Goal: Information Seeking & Learning: Learn about a topic

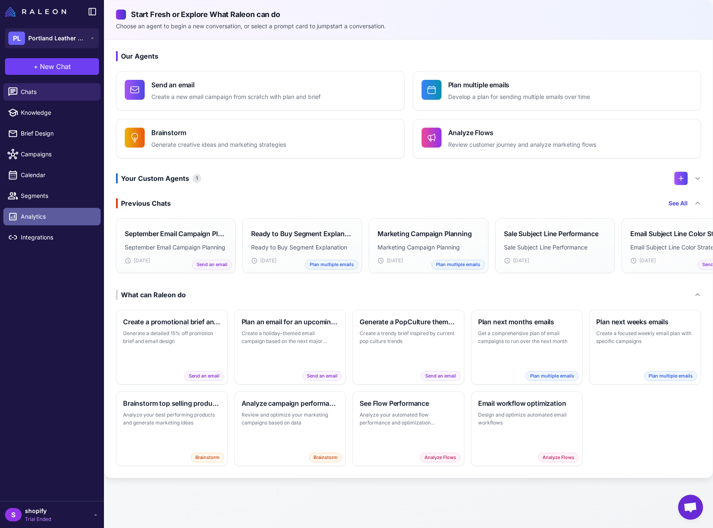
click at [61, 214] on span "Analytics" at bounding box center [57, 216] width 73 height 9
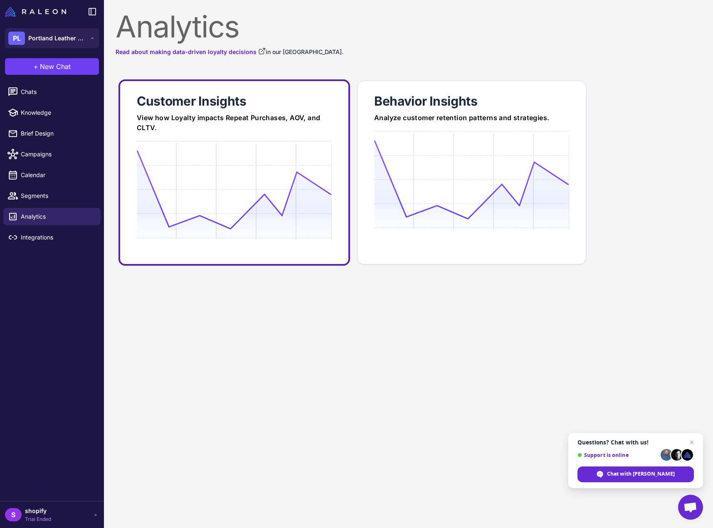
click at [332, 179] on link "Customer Insights View how Loyalty impacts Repeat Purchases, AOV, and CLTV." at bounding box center [234, 172] width 232 height 186
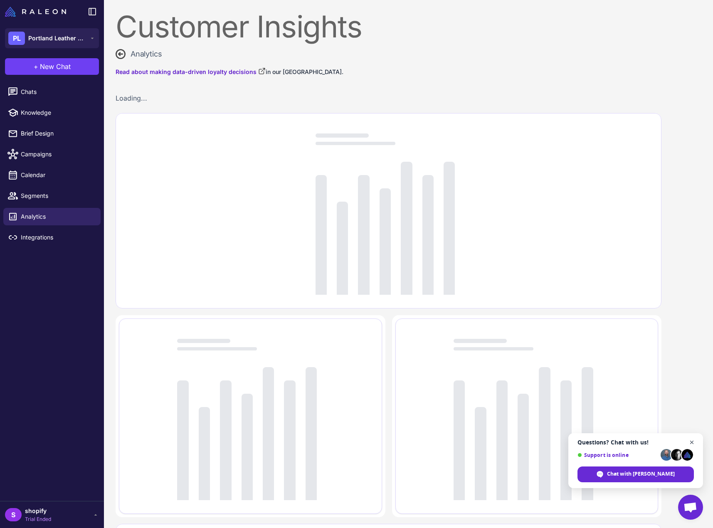
click at [692, 442] on span "Close chat" at bounding box center [692, 442] width 10 height 10
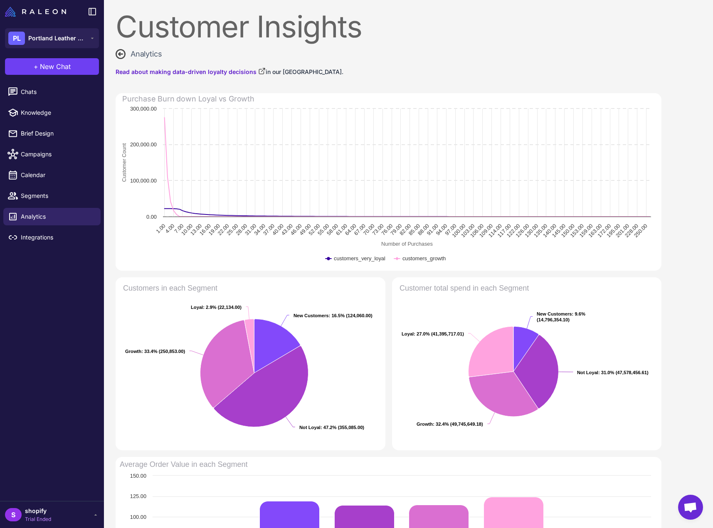
click at [122, 55] on icon at bounding box center [121, 54] width 10 height 10
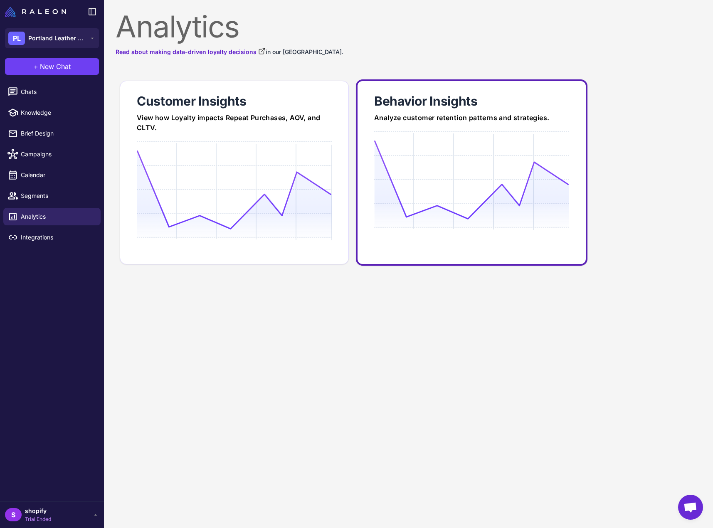
click at [439, 156] on icon at bounding box center [471, 179] width 195 height 79
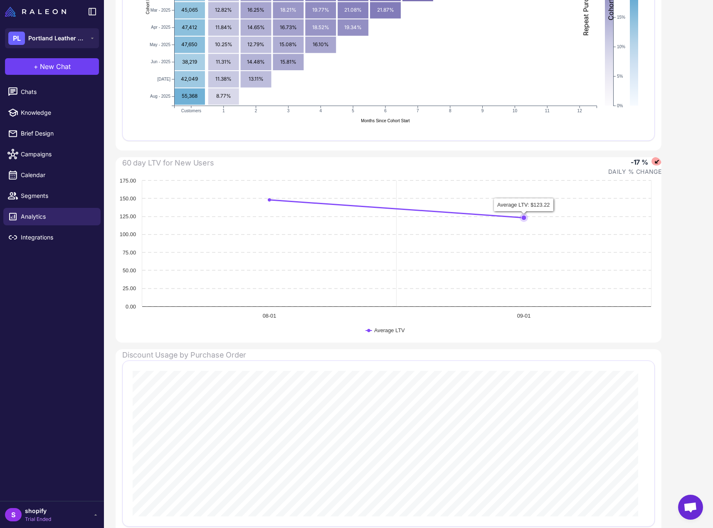
scroll to position [209, 0]
